Goal: Task Accomplishment & Management: Complete application form

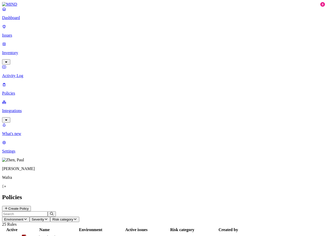
click at [25, 108] on p "Integrations" at bounding box center [163, 110] width 323 height 5
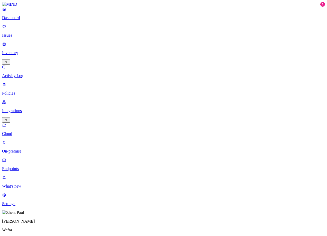
click at [27, 166] on p "Endpoints" at bounding box center [163, 168] width 323 height 5
click at [28, 91] on p "Policies" at bounding box center [163, 93] width 323 height 5
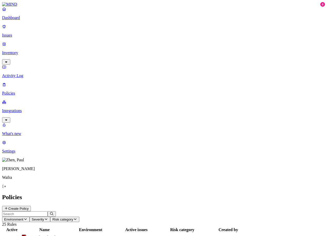
click at [211, 194] on h2 "Policies" at bounding box center [163, 197] width 323 height 7
click at [22, 108] on p "Integrations" at bounding box center [163, 110] width 323 height 5
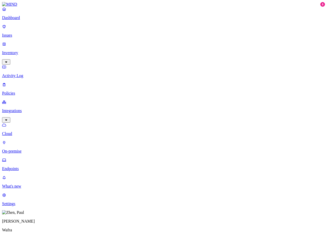
click at [31, 166] on p "Endpoints" at bounding box center [163, 168] width 323 height 5
click at [22, 206] on p "Settings" at bounding box center [163, 203] width 323 height 5
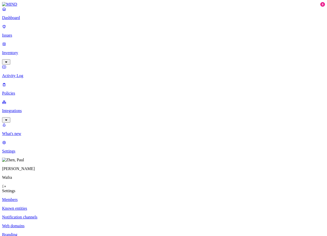
click at [29, 108] on p "Integrations" at bounding box center [163, 110] width 323 height 5
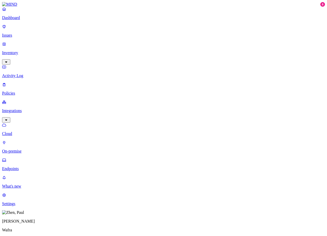
click at [22, 206] on p "Settings" at bounding box center [163, 203] width 323 height 5
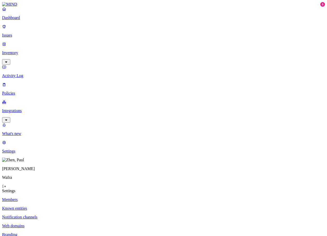
click at [14, 91] on p "Policies" at bounding box center [163, 93] width 323 height 5
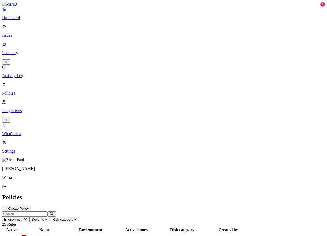
click at [31, 206] on button "Create Policy" at bounding box center [16, 208] width 29 height 5
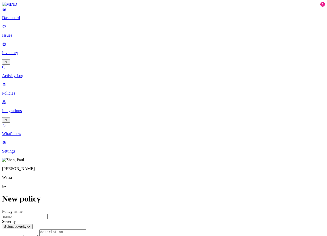
click at [48, 214] on input "Policy name" at bounding box center [25, 216] width 46 height 5
type input "Block ChstGPT personal"
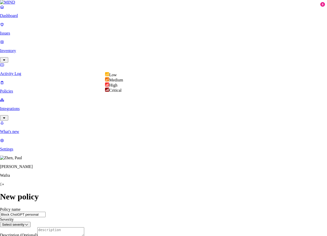
select select "2"
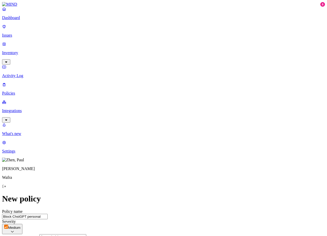
drag, startPoint x: 150, startPoint y: 42, endPoint x: 16, endPoint y: 46, distance: 134.2
click at [86, 234] on textarea "Description (Optional)" at bounding box center [62, 238] width 47 height 9
type textarea "Block ChstGPT personal"
click at [48, 214] on input "Block ChstGPT personal" at bounding box center [25, 216] width 46 height 5
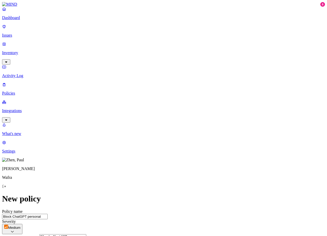
type input "Block ChatGPT personal"
type textarea "Block ChatGPT personal"
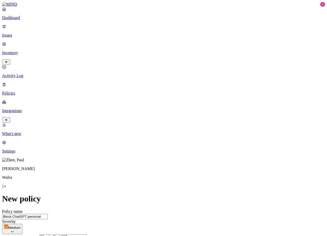
scroll to position [129, 0]
click at [147, 135] on label "Web Domain" at bounding box center [140, 134] width 13 height 9
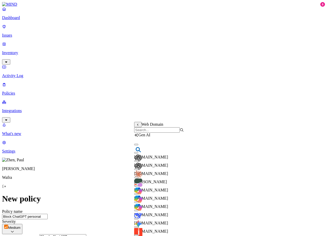
click at [138, 162] on button "button" at bounding box center [136, 161] width 4 height 2
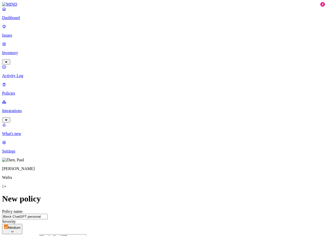
scroll to position [180, 0]
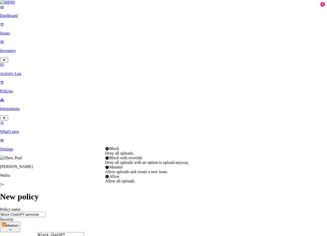
select select "4"
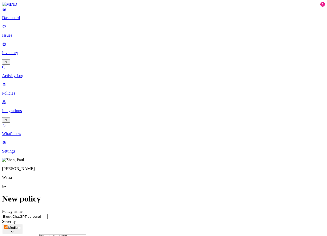
scroll to position [256, 0]
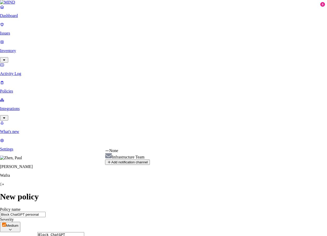
select select "01914117-e8fe-77f8-b20c-1e0c11d8f9ec"
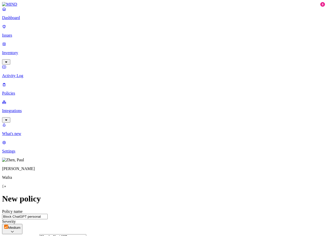
drag, startPoint x: 303, startPoint y: 179, endPoint x: 301, endPoint y: 167, distance: 12.5
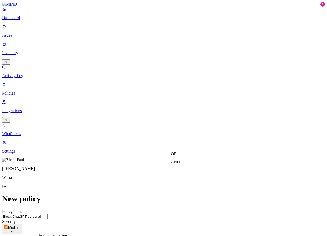
click at [180, 164] on label "AND" at bounding box center [175, 162] width 9 height 4
click at [185, 181] on label "Account type" at bounding box center [178, 177] width 14 height 9
click at [186, 161] on label "Unmanaged" at bounding box center [181, 159] width 20 height 4
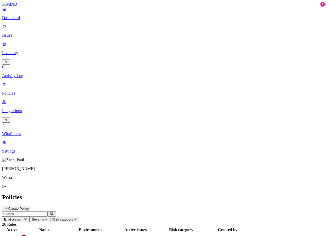
click at [21, 142] on nav "Dashboard Issues Inventory Activity Log Policies Integrations What's new 8 Sett…" at bounding box center [163, 80] width 323 height 147
drag, startPoint x: 233, startPoint y: 10, endPoint x: 37, endPoint y: 82, distance: 208.6
click at [24, 117] on nav "Dashboard Issues Inventory Activity Log Policies Integrations What's new 8 Sett…" at bounding box center [163, 80] width 323 height 147
click at [28, 108] on p "Integrations" at bounding box center [163, 110] width 323 height 5
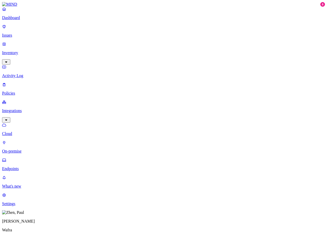
click at [27, 166] on p "Endpoints" at bounding box center [163, 168] width 323 height 5
click at [39, 120] on nav "Dashboard Issues Inventory Activity Log Policies Integrations Cloud On-premise …" at bounding box center [163, 106] width 323 height 199
click at [19, 91] on p "Policies" at bounding box center [163, 93] width 323 height 5
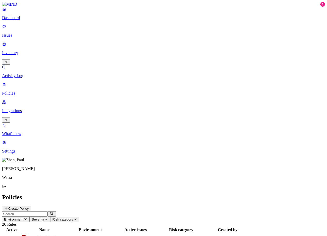
click at [210, 194] on h2 "Policies" at bounding box center [163, 197] width 323 height 7
click at [31, 206] on button "Create Policy" at bounding box center [16, 208] width 29 height 5
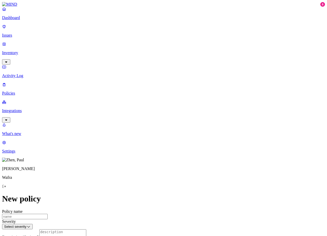
click at [48, 214] on input "Policy name" at bounding box center [25, 216] width 46 height 5
type input "Block personal OneDrive"
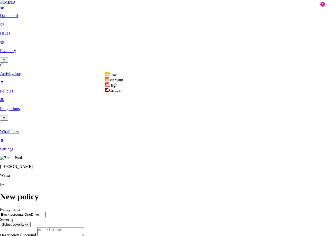
select select "2"
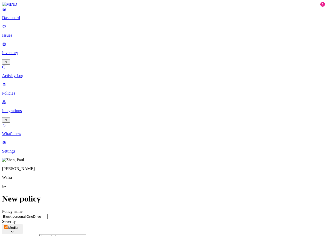
click at [18, 153] on p "Settings" at bounding box center [163, 151] width 323 height 5
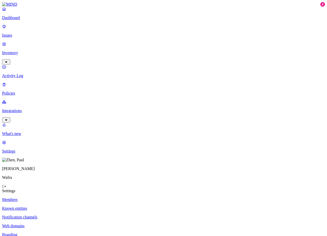
click at [80, 223] on p "Web domains" at bounding box center [163, 225] width 323 height 5
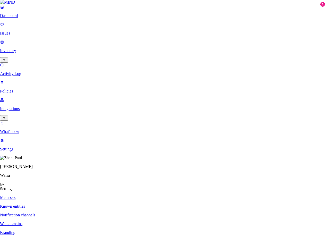
paste input "https://wafra-my.sharepoint.com/"
type input "https://wafra-my.sharepoint.com/"
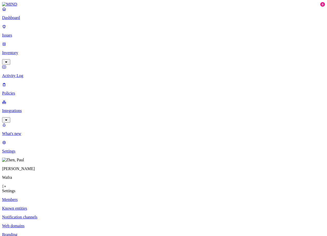
click at [13, 91] on p "Policies" at bounding box center [163, 93] width 323 height 5
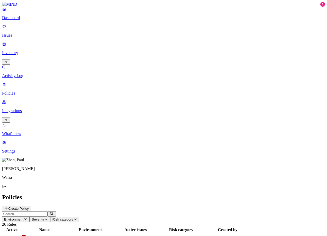
click at [31, 206] on button "Create Policy" at bounding box center [16, 208] width 29 height 5
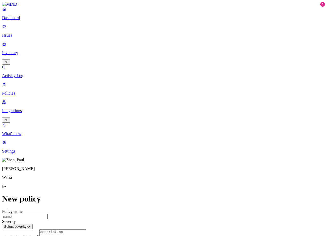
click at [48, 214] on input "Policy name" at bounding box center [25, 216] width 46 height 5
type input "Block personal OneDrive"
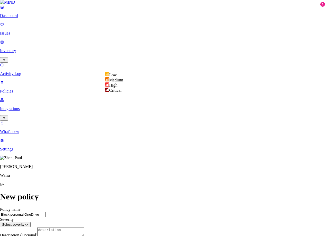
select select "2"
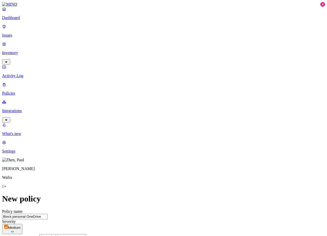
drag, startPoint x: 154, startPoint y: 42, endPoint x: -10, endPoint y: 56, distance: 165.0
drag, startPoint x: 133, startPoint y: 95, endPoint x: 132, endPoint y: 89, distance: 5.6
click at [86, 234] on textarea "Description (Optional)" at bounding box center [62, 238] width 47 height 9
paste textarea "Block personal OneDrive"
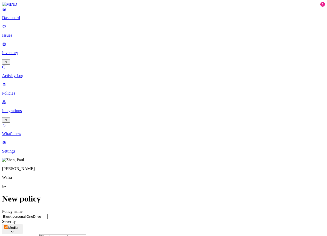
scroll to position [77, 0]
type textarea "Block personal OneDrive"
click at [147, 186] on label "Web Domain" at bounding box center [140, 185] width 13 height 9
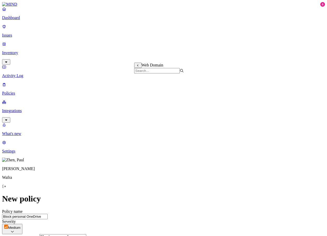
click at [151, 188] on label "is not" at bounding box center [148, 185] width 5 height 9
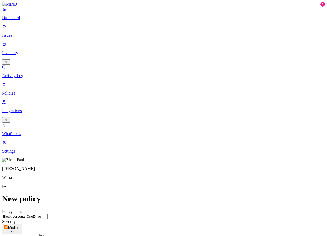
click at [211, 134] on label "AND" at bounding box center [208, 132] width 9 height 4
click at [211, 142] on label "Web Domain" at bounding box center [210, 139] width 13 height 9
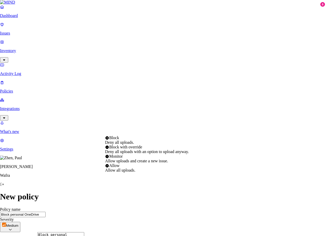
select select "3"
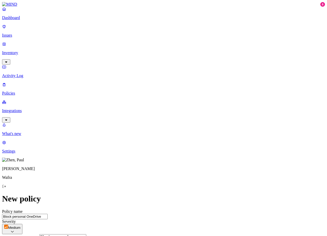
scroll to position [264, 0]
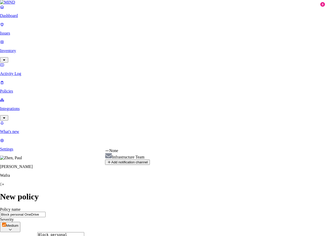
select select "01914117-e8fe-77f8-b20c-1e0c11d8f9ec"
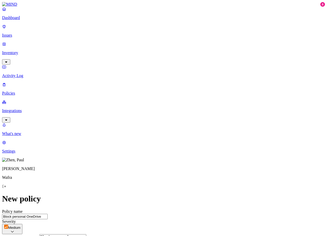
scroll to position [288, 0]
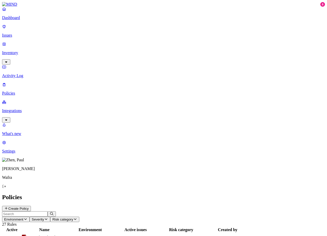
click at [25, 96] on nav "Dashboard Issues Inventory Activity Log Policies Integrations What's new 8 Sett…" at bounding box center [163, 80] width 323 height 147
click at [31, 206] on button "Create Policy" at bounding box center [16, 208] width 29 height 5
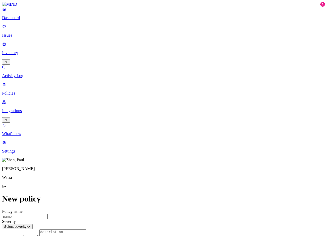
click at [48, 214] on input "Policy name" at bounding box center [25, 216] width 46 height 5
type input "Block secrets on SP"
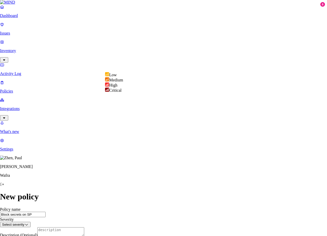
select select "2"
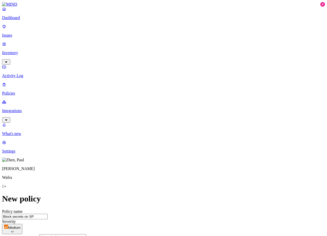
drag, startPoint x: 150, startPoint y: 43, endPoint x: 2, endPoint y: 39, distance: 148.6
click at [86, 234] on textarea "Description (Optional)" at bounding box center [62, 238] width 47 height 9
paste textarea "Block secrets on SP"
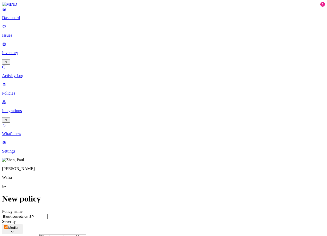
type textarea "Block secrets on SP"
click at [144, 130] on label "Classification" at bounding box center [136, 128] width 23 height 4
click at [129, 174] on button "button" at bounding box center [127, 173] width 4 height 2
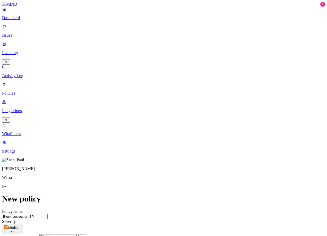
click at [147, 161] on label "Web Domain" at bounding box center [140, 160] width 13 height 9
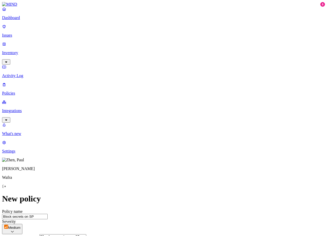
click at [205, 152] on label "OR" at bounding box center [202, 149] width 6 height 4
click at [213, 167] on label "Web Domain" at bounding box center [205, 165] width 13 height 9
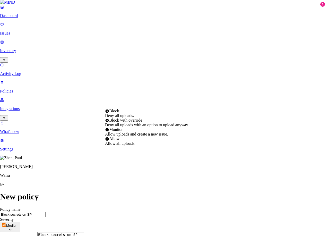
select select "4"
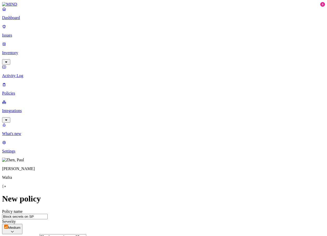
scroll to position [263, 0]
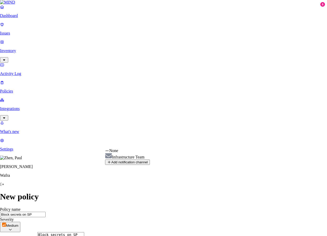
select select "01914117-e8fe-77f8-b20c-1e0c11d8f9ec"
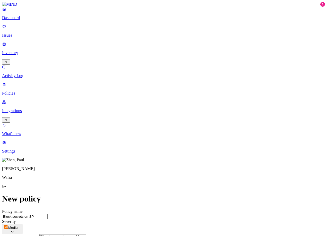
scroll to position [283, 0]
